Goal: Register for event/course

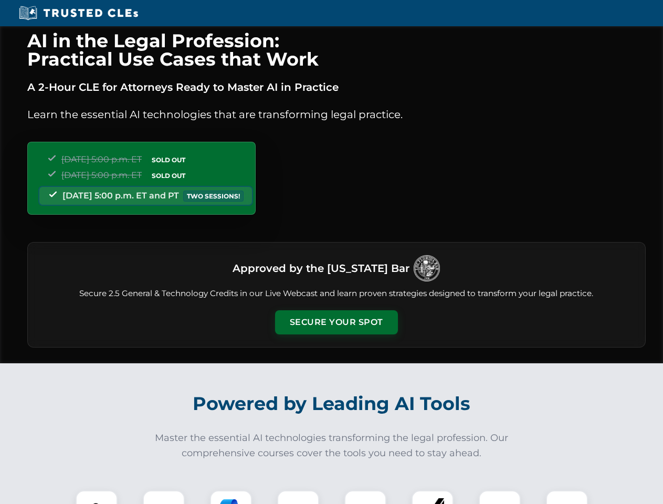
click at [336, 322] on button "Secure Your Spot" at bounding box center [336, 322] width 123 height 24
click at [97, 497] on img at bounding box center [96, 511] width 30 height 30
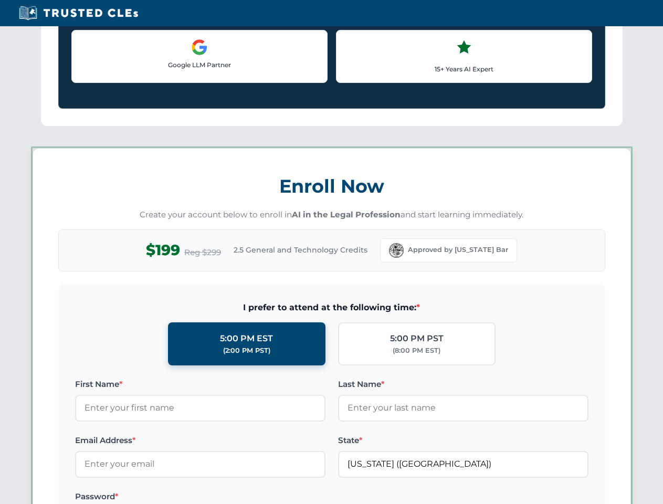
click at [231, 497] on label "Password *" at bounding box center [200, 496] width 250 height 13
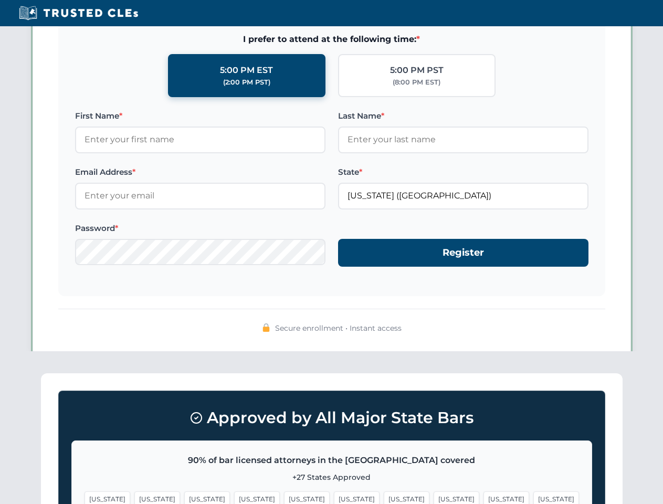
click at [483, 497] on span "[US_STATE]" at bounding box center [506, 498] width 46 height 15
